Goal: Find contact information: Find contact information

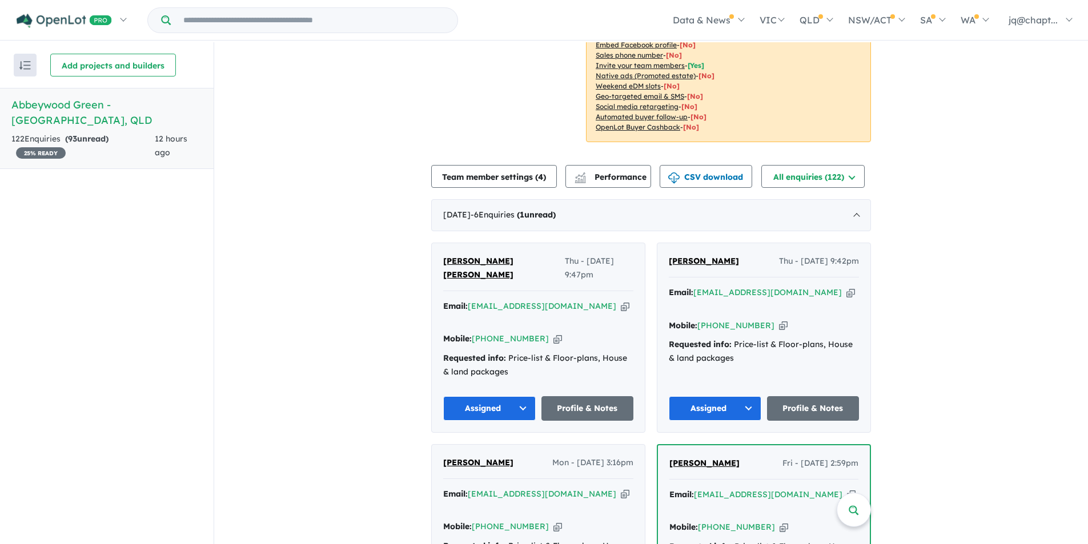
scroll to position [286, 0]
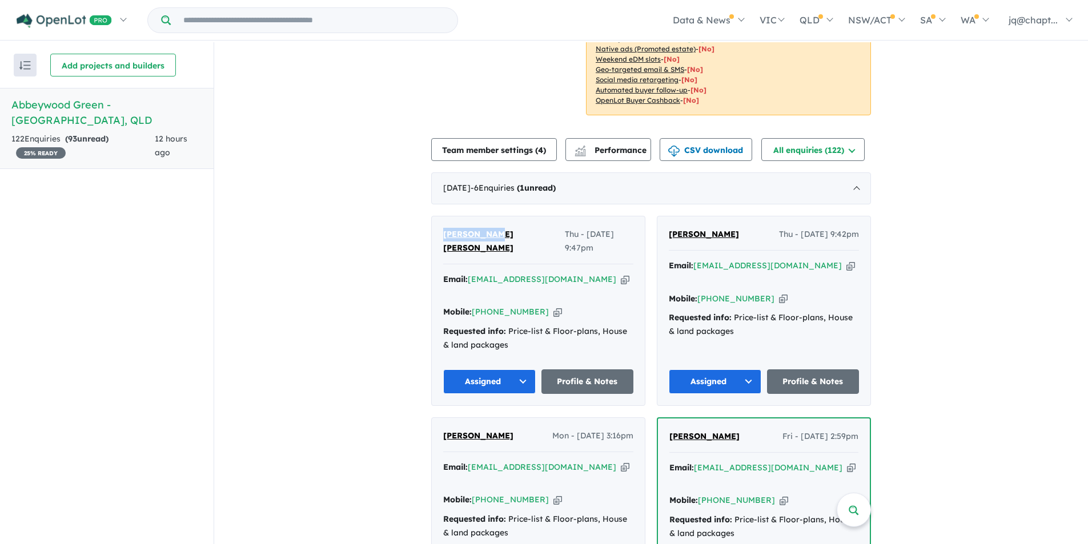
drag, startPoint x: 505, startPoint y: 238, endPoint x: 440, endPoint y: 235, distance: 65.7
click at [440, 235] on div "[PERSON_NAME] [PERSON_NAME] Thu - [DATE] 9:47pm Email: [EMAIL_ADDRESS][DOMAIN_N…" at bounding box center [538, 310] width 213 height 189
copy span "[PERSON_NAME] [PERSON_NAME]"
click at [621, 274] on icon "button" at bounding box center [625, 280] width 9 height 12
copy span "[PERSON_NAME] [PERSON_NAME]"
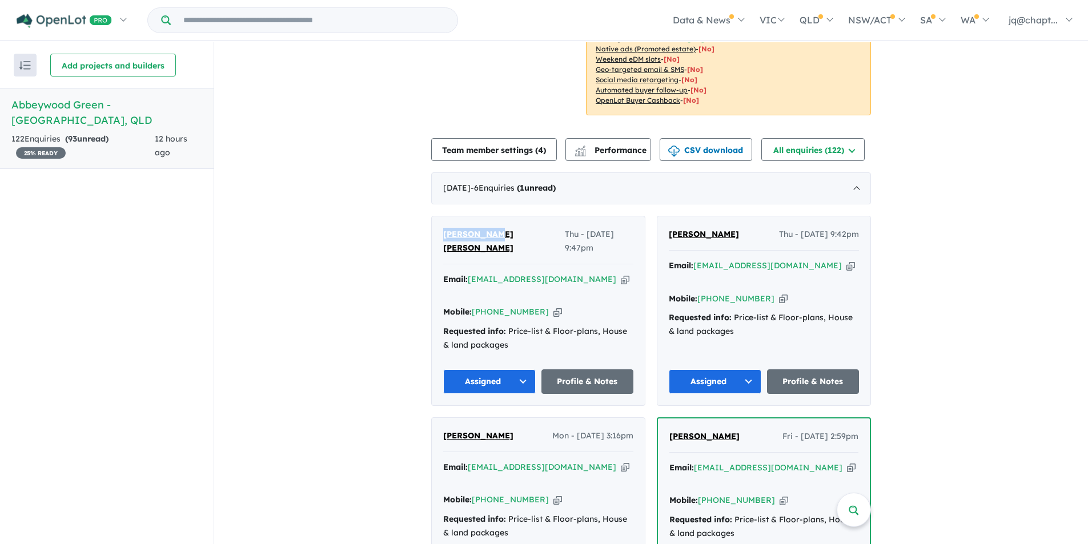
click at [553, 306] on icon "button" at bounding box center [557, 312] width 9 height 12
copy span "[PERSON_NAME] [PERSON_NAME]"
drag, startPoint x: 710, startPoint y: 236, endPoint x: 666, endPoint y: 238, distance: 44.6
click at [669, 238] on div "[PERSON_NAME] Thu - [DATE] 9:42pm" at bounding box center [764, 239] width 190 height 23
copy span "[PERSON_NAME]"
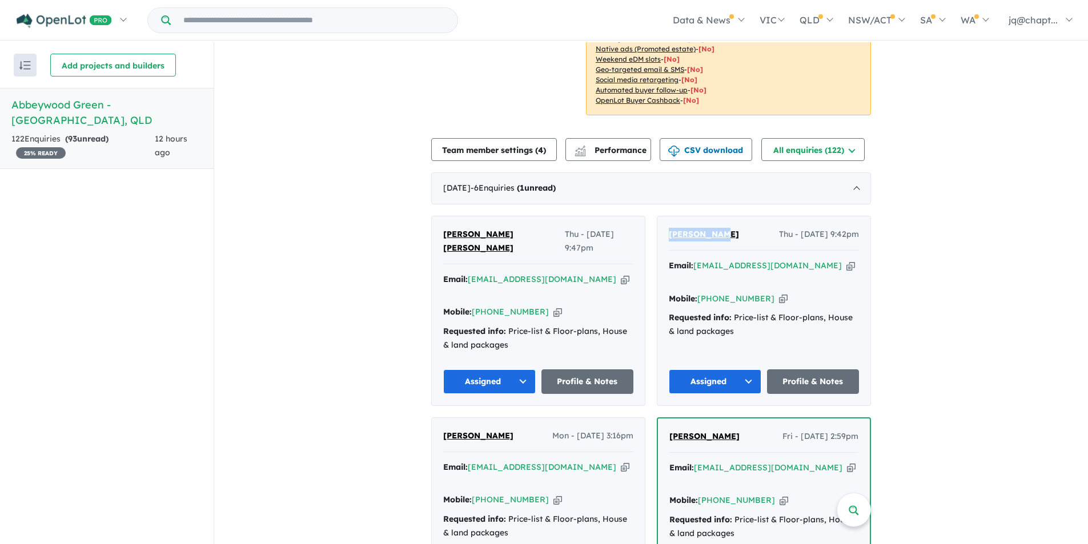
click at [846, 270] on icon "button" at bounding box center [850, 266] width 9 height 12
copy span "[PERSON_NAME]"
click at [779, 293] on icon "button" at bounding box center [783, 299] width 9 height 12
copy span "[PERSON_NAME]"
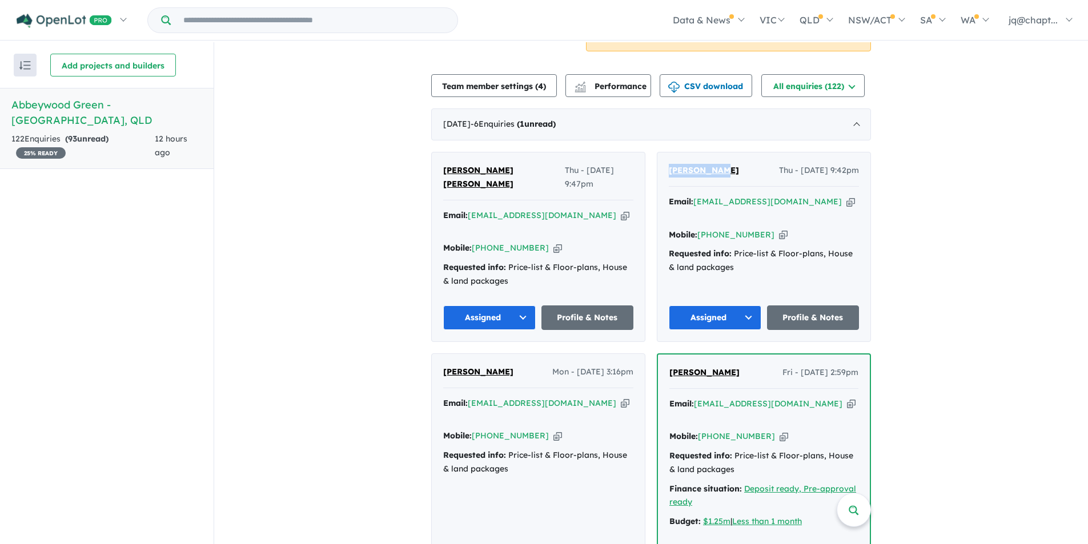
scroll to position [228, 0]
